Goal: Navigation & Orientation: Find specific page/section

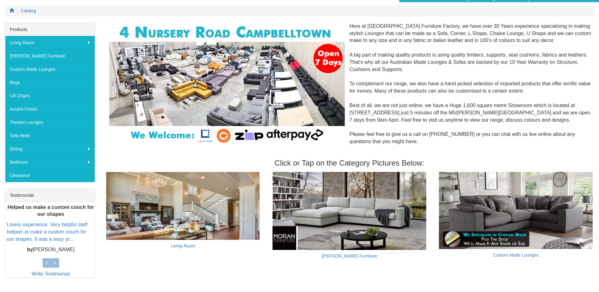
scroll to position [63, 0]
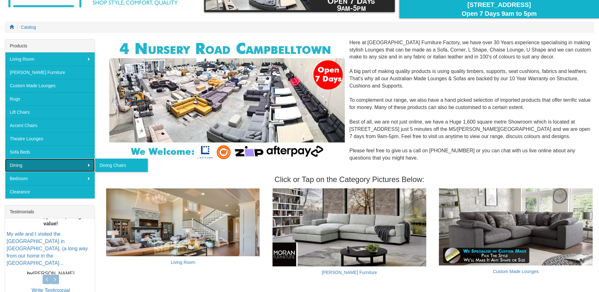
click at [29, 167] on link "Dining" at bounding box center [50, 165] width 90 height 13
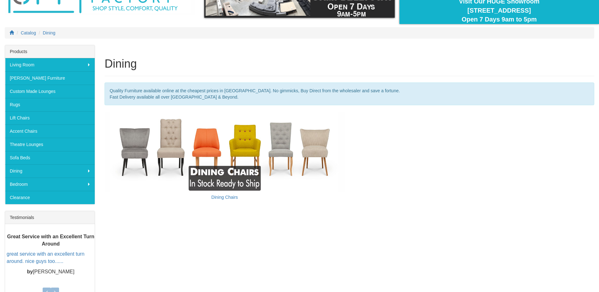
scroll to position [63, 0]
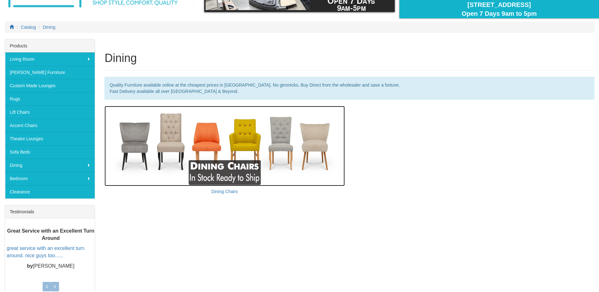
click at [248, 145] on img at bounding box center [225, 146] width 240 height 80
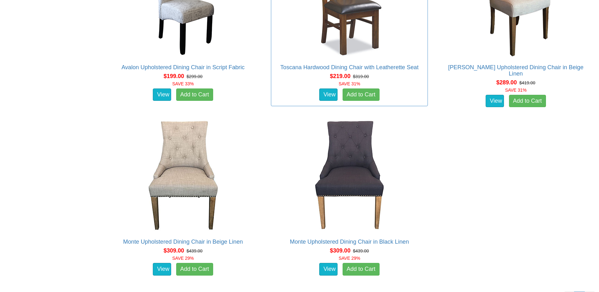
scroll to position [758, 0]
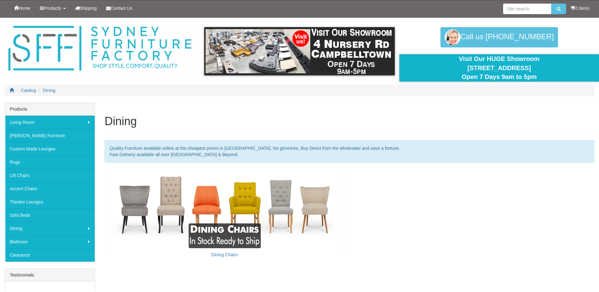
scroll to position [63, 0]
